Goal: Information Seeking & Learning: Learn about a topic

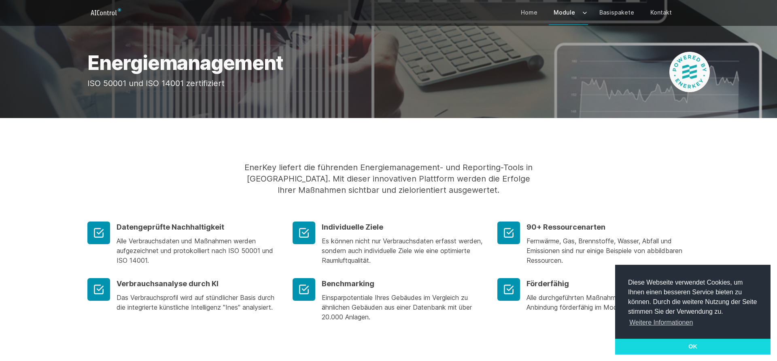
click at [703, 353] on link "OK" at bounding box center [692, 347] width 155 height 16
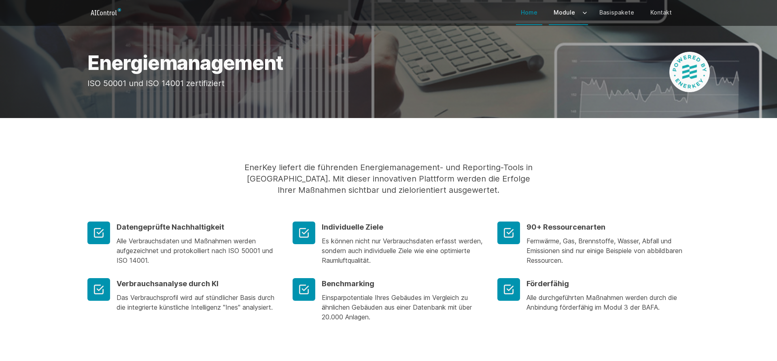
click at [537, 14] on link "Home" at bounding box center [529, 12] width 26 height 23
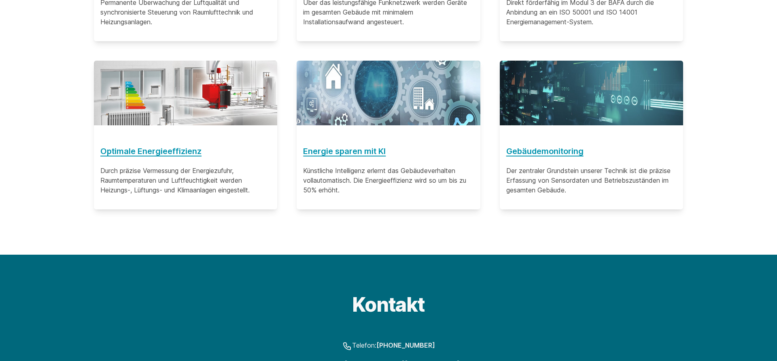
scroll to position [619, 0]
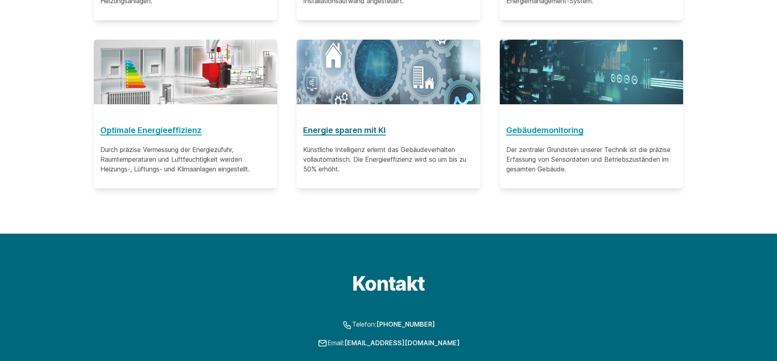
click at [344, 128] on h3 "Energie sparen mit KI" at bounding box center [388, 130] width 170 height 13
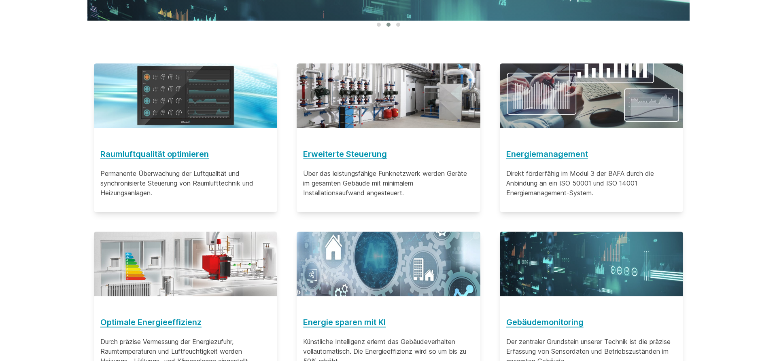
scroll to position [442, 0]
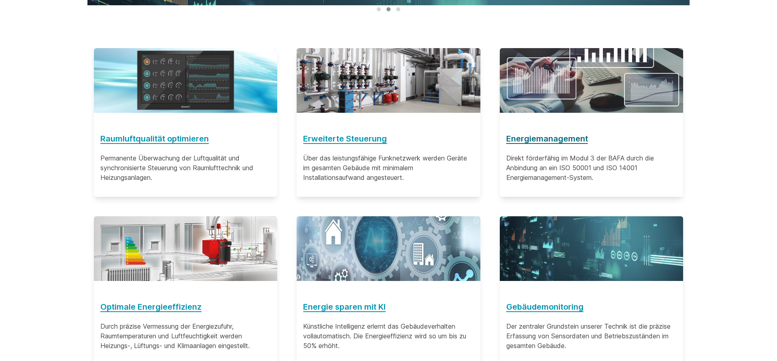
click at [554, 139] on h3 "Energiemanagement" at bounding box center [591, 138] width 170 height 13
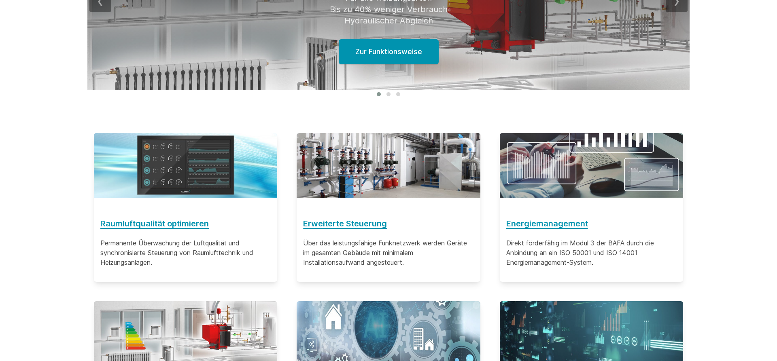
scroll to position [248, 0]
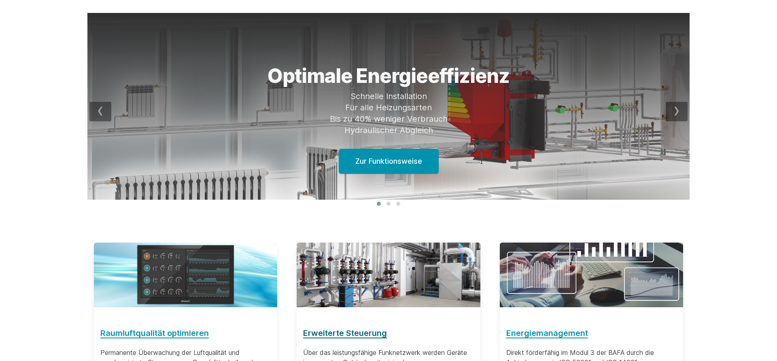
click at [341, 331] on h3 "Erweiterte Steuerung" at bounding box center [388, 333] width 170 height 13
click at [544, 334] on h3 "Energiemanagement" at bounding box center [591, 333] width 170 height 13
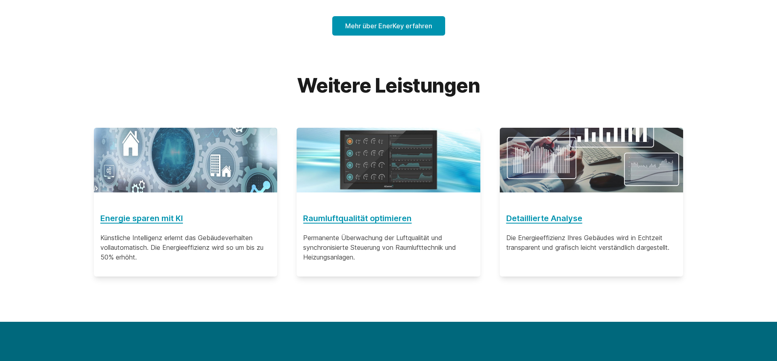
scroll to position [702, 0]
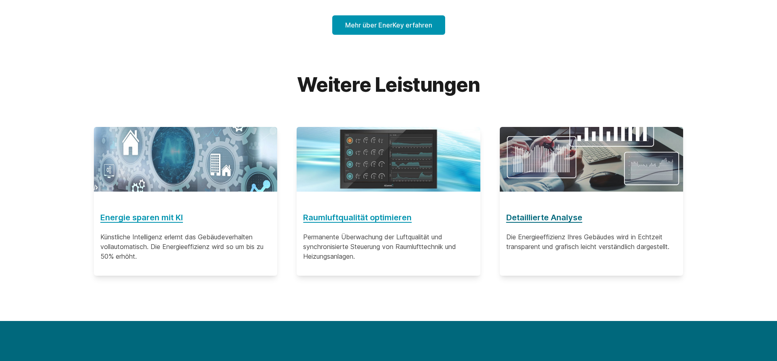
click at [513, 222] on h3 "Detaillierte Analyse" at bounding box center [591, 217] width 170 height 13
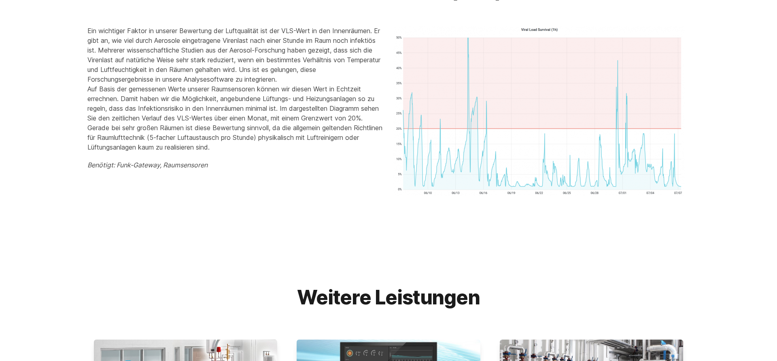
scroll to position [1279, 0]
